Goal: Navigation & Orientation: Find specific page/section

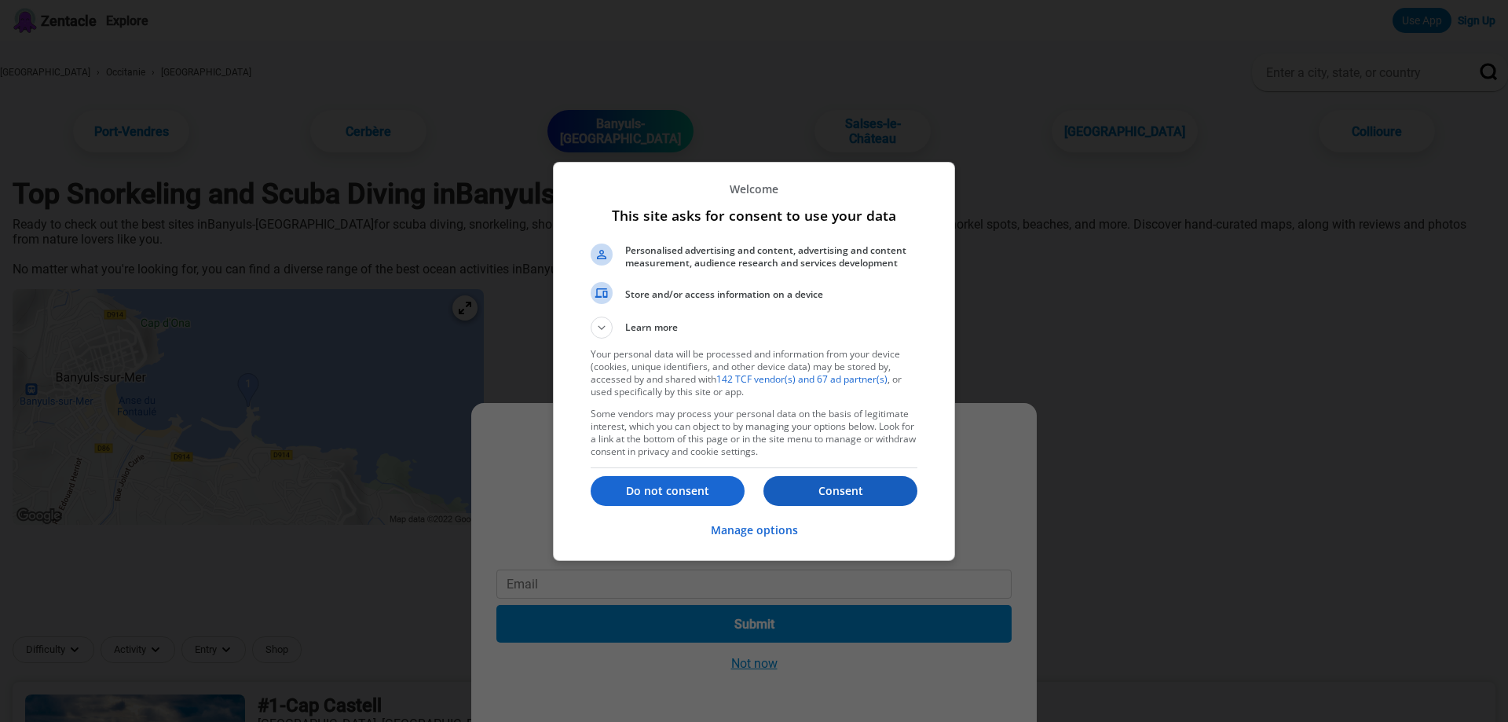
click at [855, 491] on p "Consent" at bounding box center [841, 491] width 154 height 16
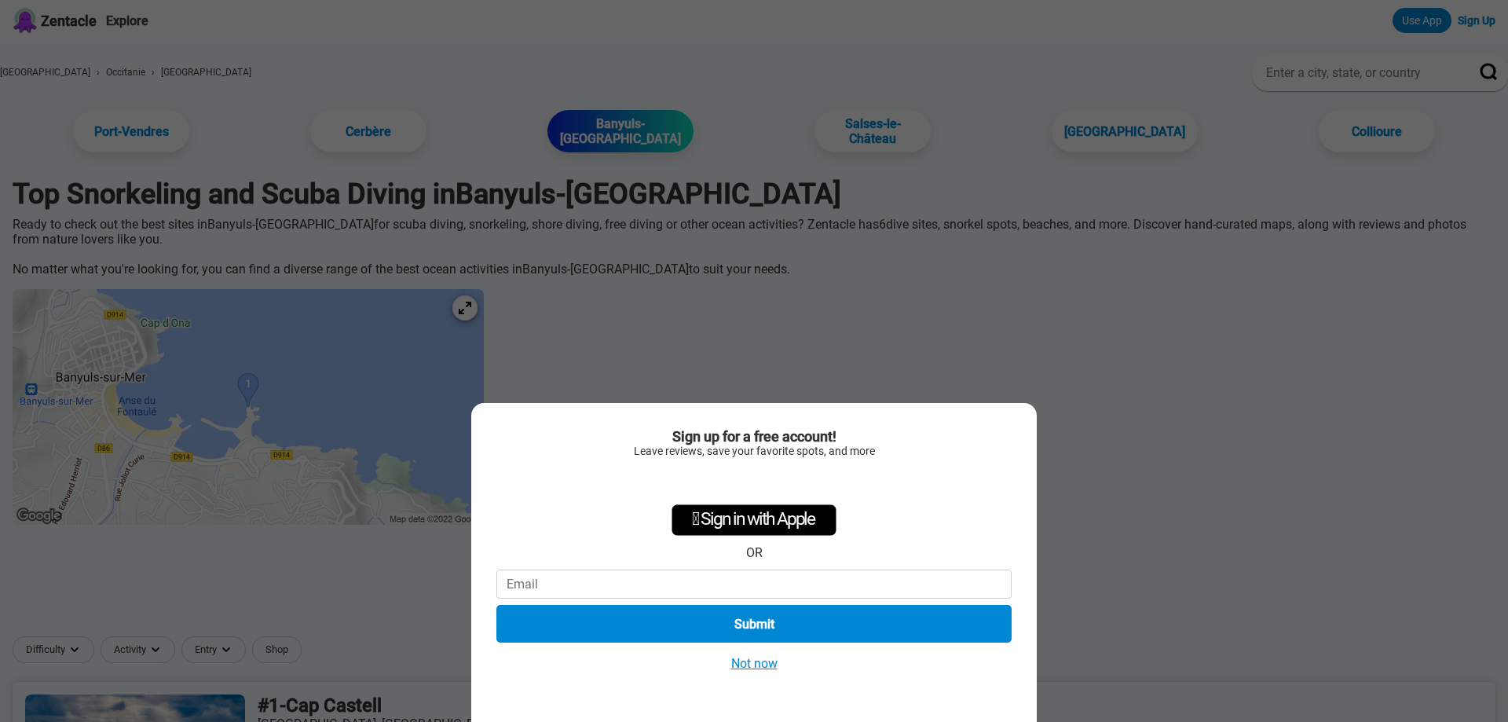
drag, startPoint x: 805, startPoint y: 625, endPoint x: 1102, endPoint y: 576, distance: 300.9
click at [1101, 578] on div "Sign up for a free account! Leave reviews, save your favorite spots, and more …" at bounding box center [754, 361] width 1508 height 722
click at [1229, 350] on div "Sign up for a free account! Leave reviews, save your favorite spots, and more …" at bounding box center [754, 361] width 1508 height 722
click at [738, 668] on button "Not now" at bounding box center [755, 663] width 56 height 16
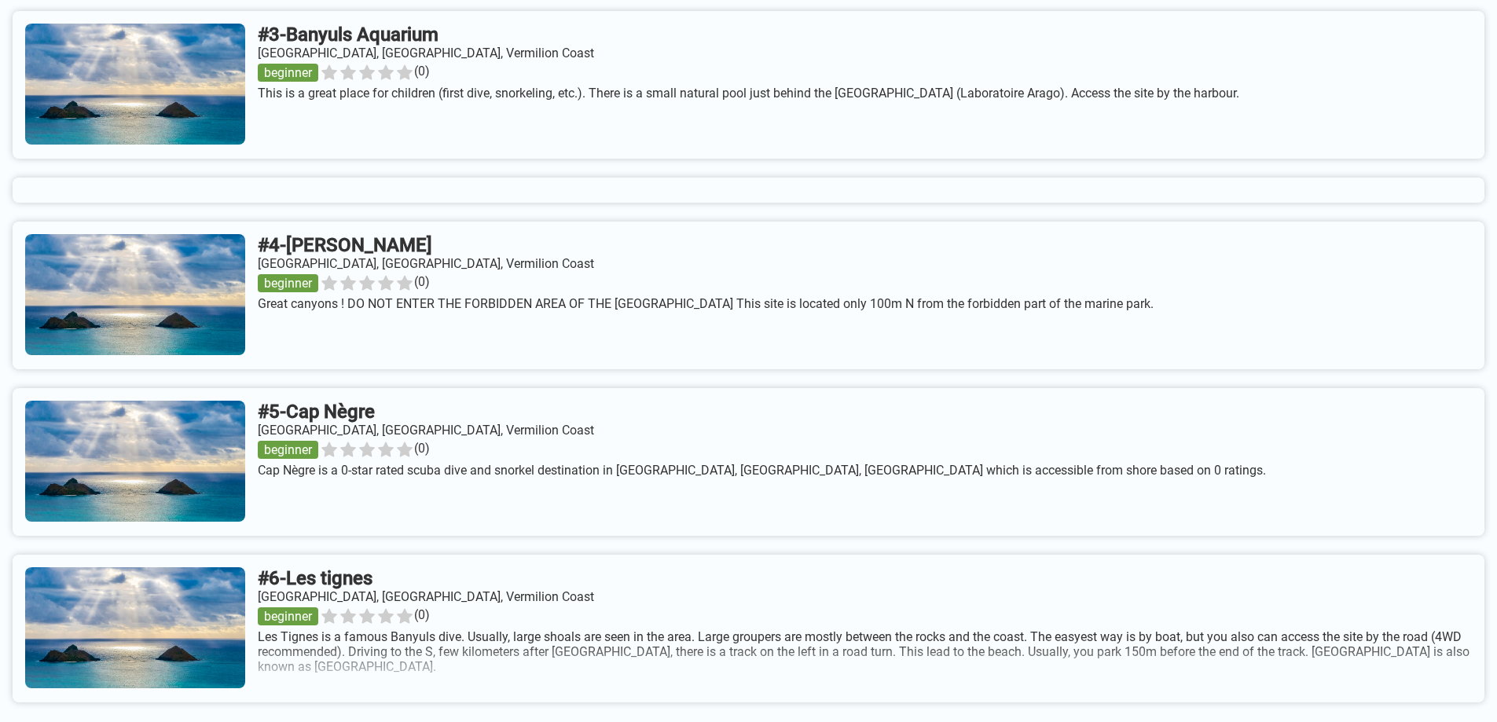
scroll to position [1030, 0]
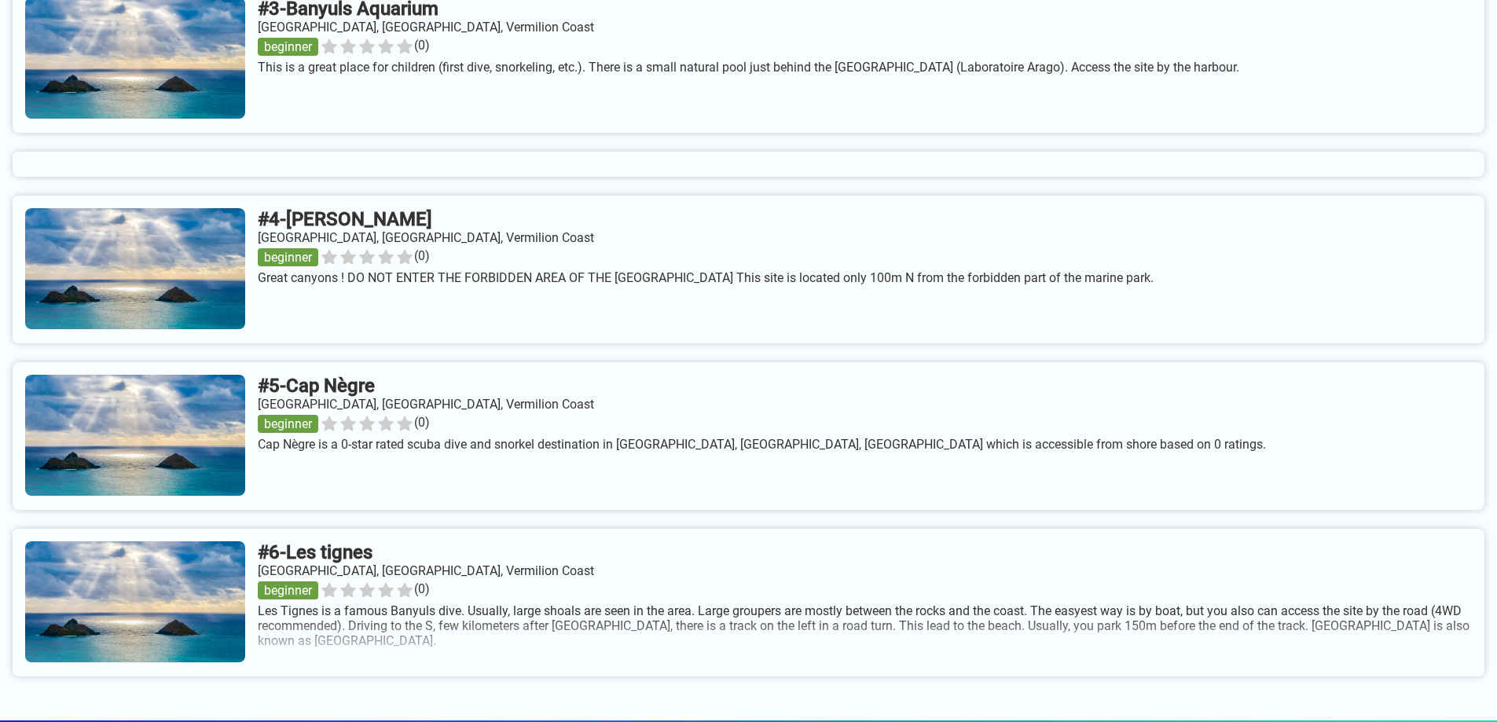
click at [365, 573] on link at bounding box center [749, 603] width 1472 height 148
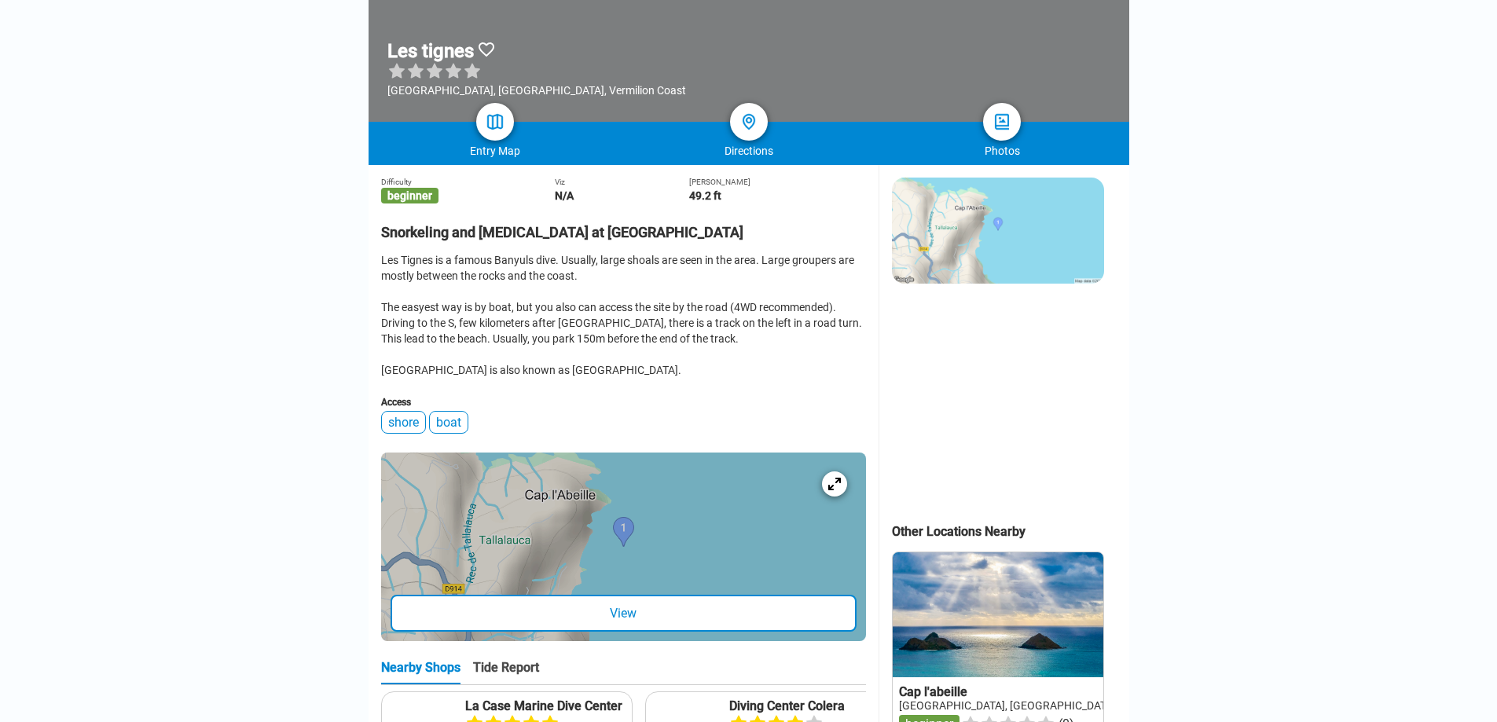
scroll to position [268, 0]
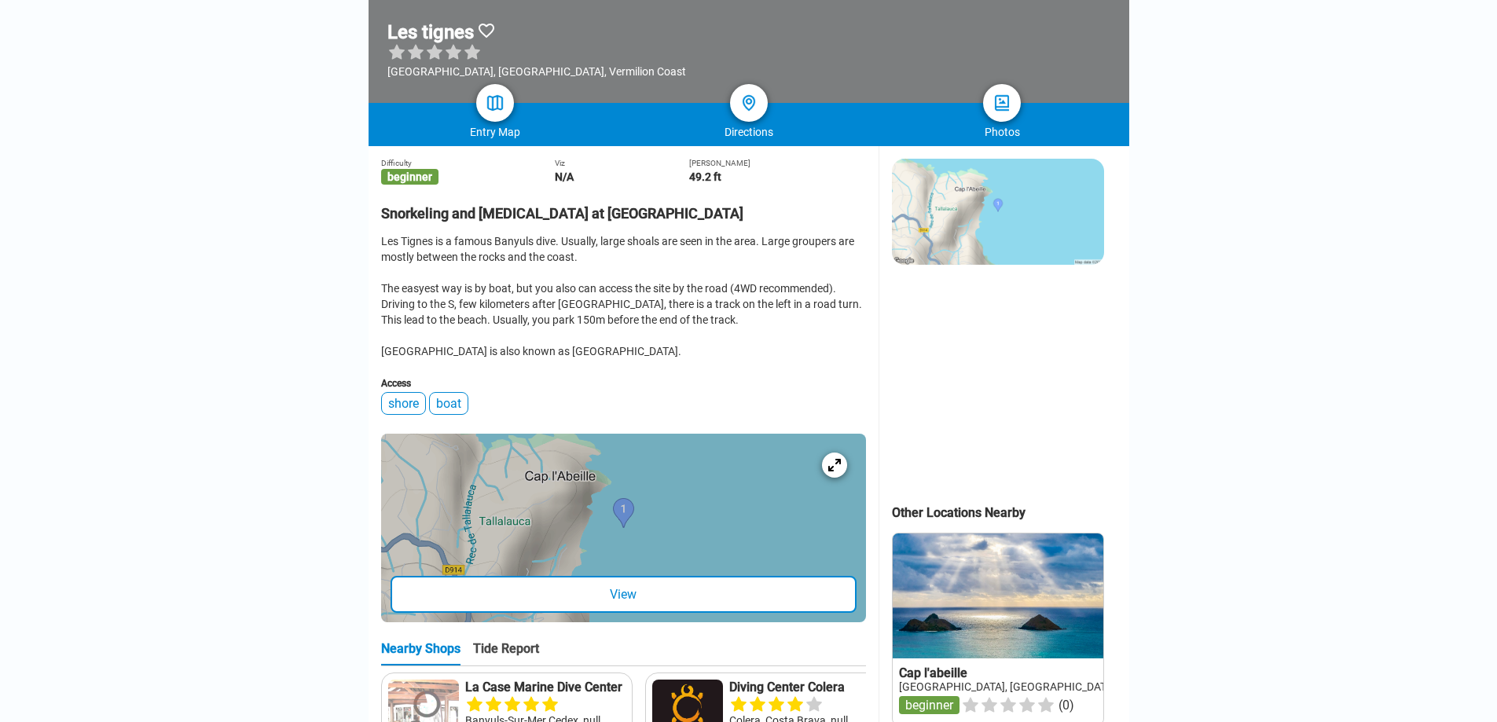
click at [746, 600] on div "View" at bounding box center [623, 594] width 466 height 37
